Goal: Navigation & Orientation: Find specific page/section

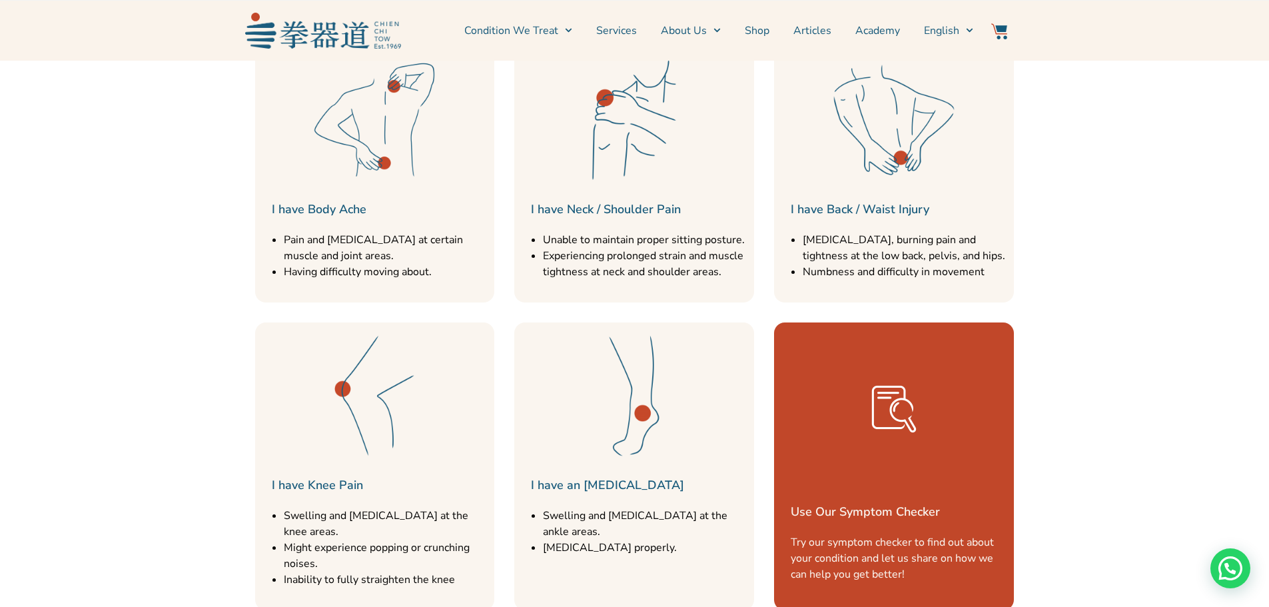
scroll to position [1799, 0]
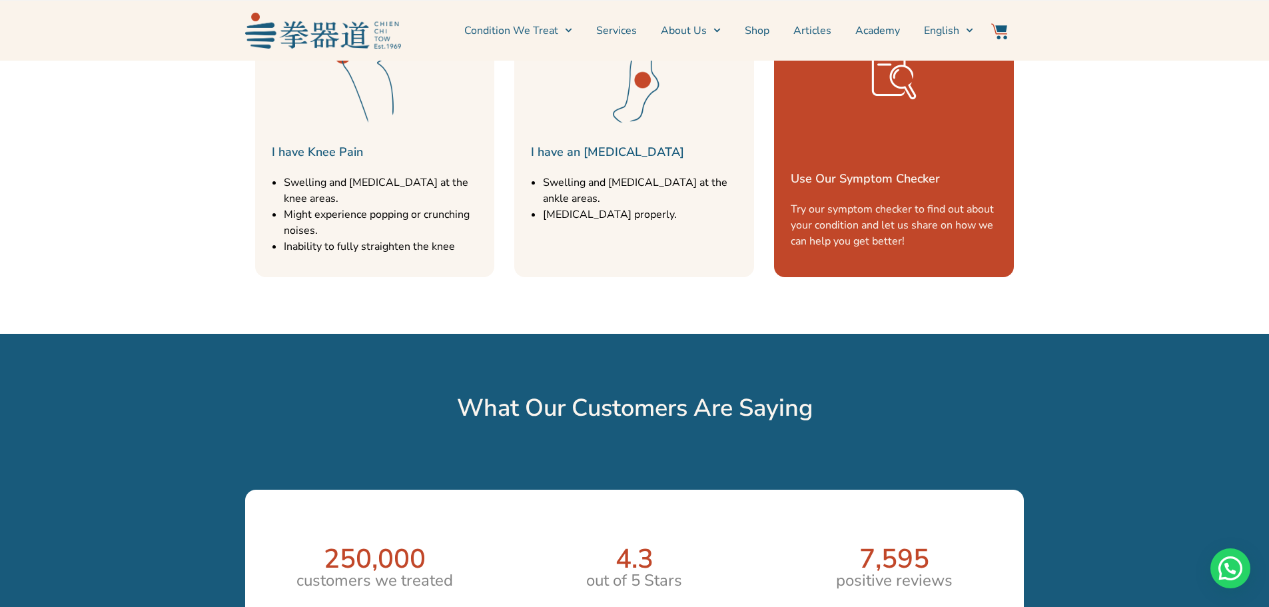
click at [877, 174] on link "Use Our Symptom Checker" at bounding box center [865, 179] width 149 height 16
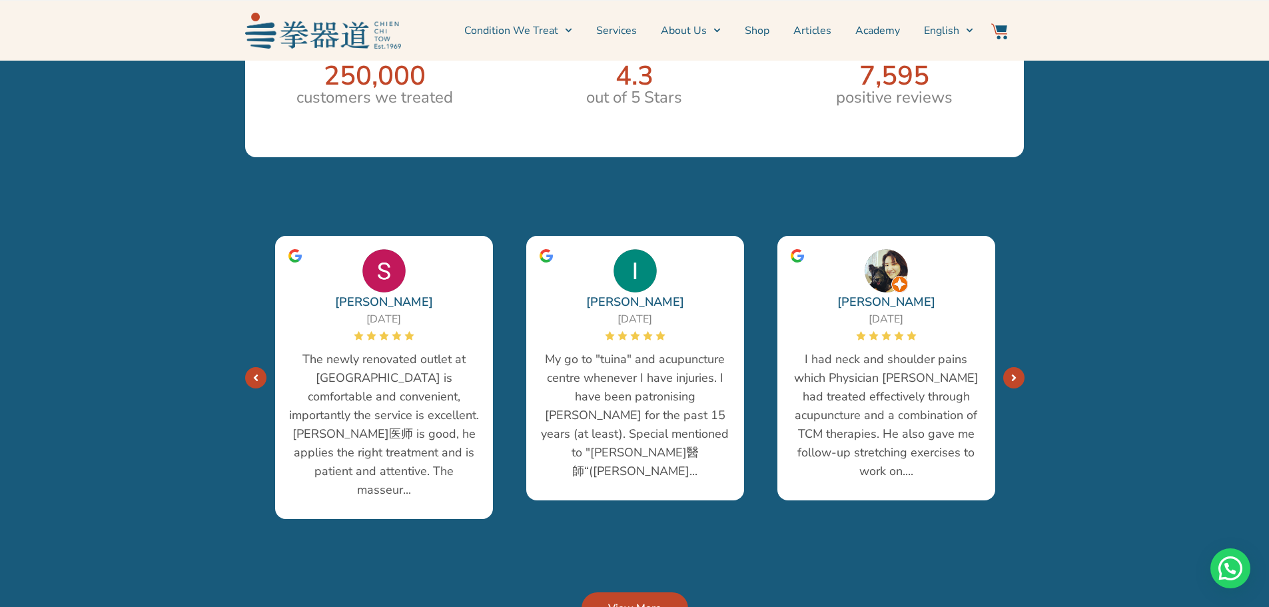
scroll to position [2465, 0]
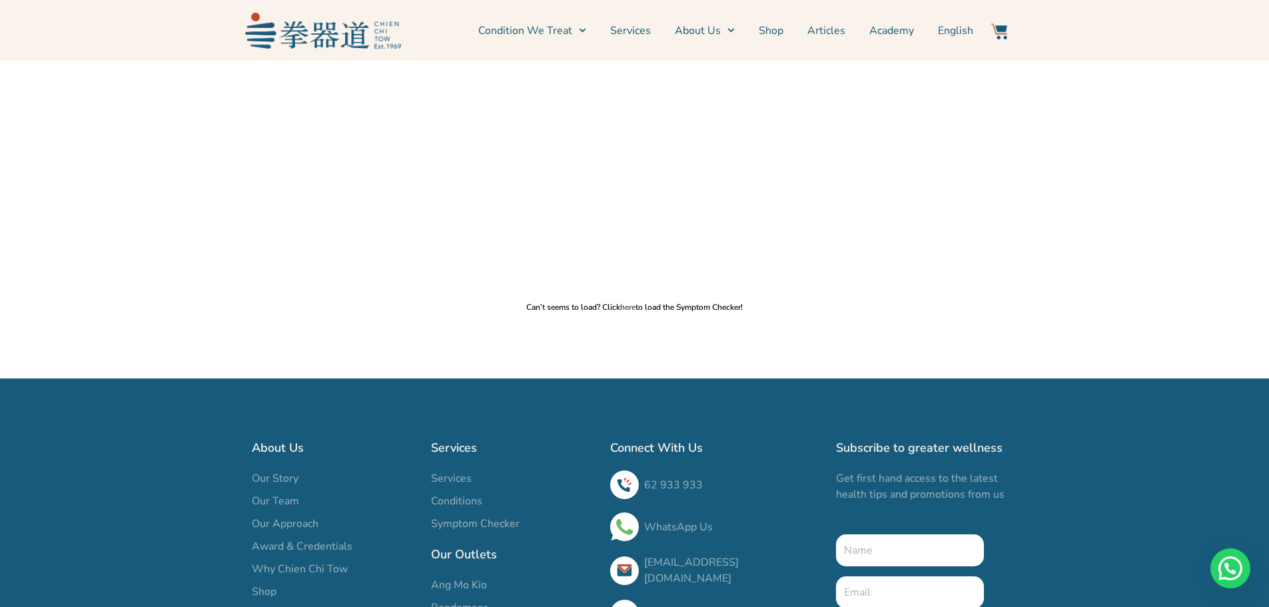
scroll to position [346, 0]
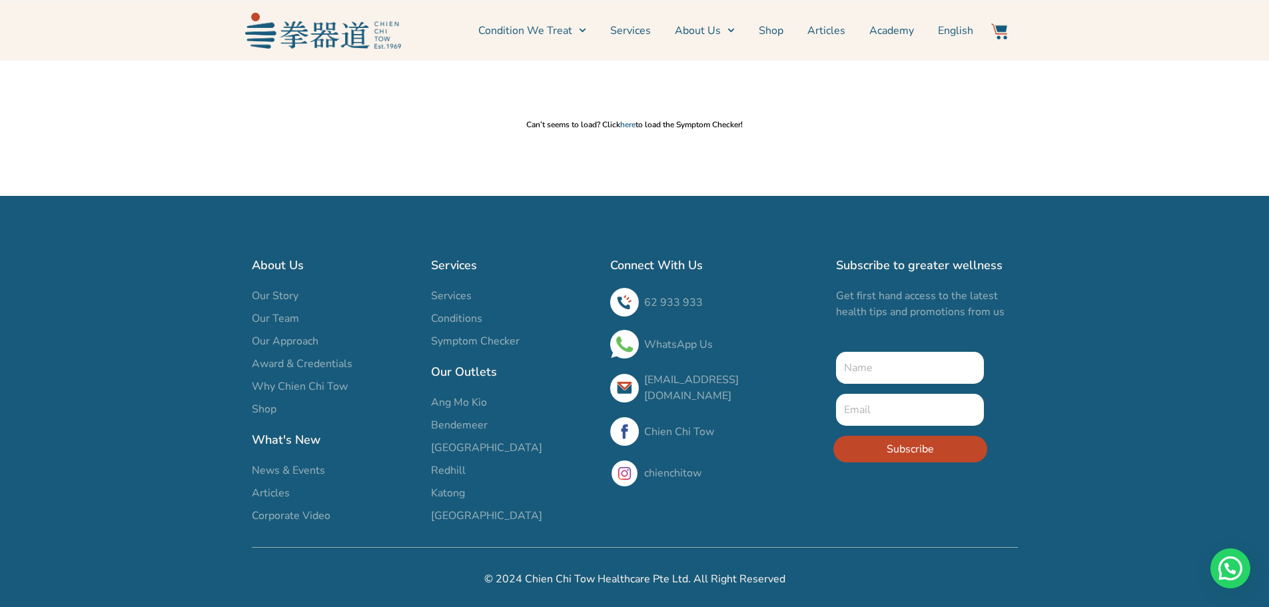
click at [271, 403] on span "Shop" at bounding box center [264, 409] width 25 height 16
